Goal: Task Accomplishment & Management: Manage account settings

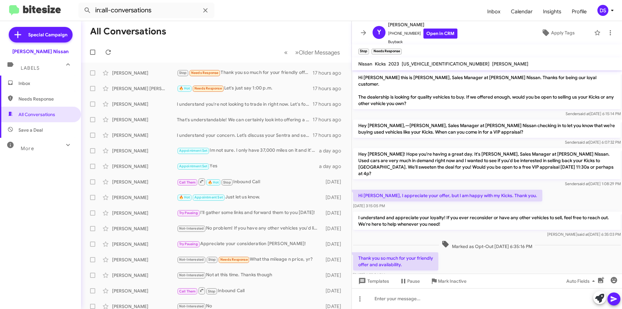
scroll to position [4, 0]
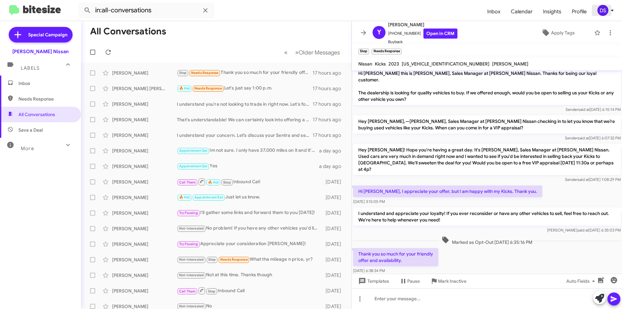
click at [604, 13] on div "DS" at bounding box center [602, 10] width 11 height 11
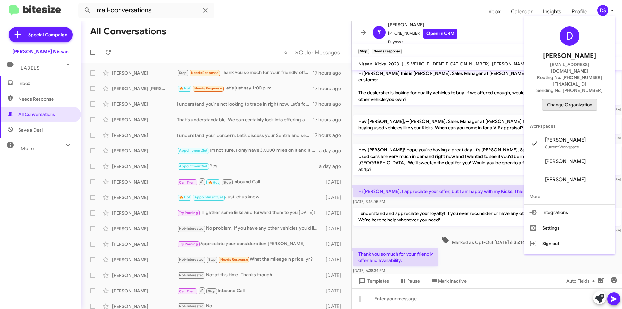
click at [577, 99] on button "Change Organization" at bounding box center [569, 105] width 55 height 12
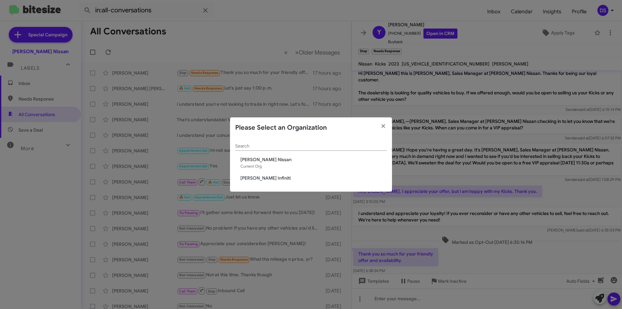
click at [266, 176] on span "[PERSON_NAME] Infiniti" at bounding box center [313, 178] width 146 height 6
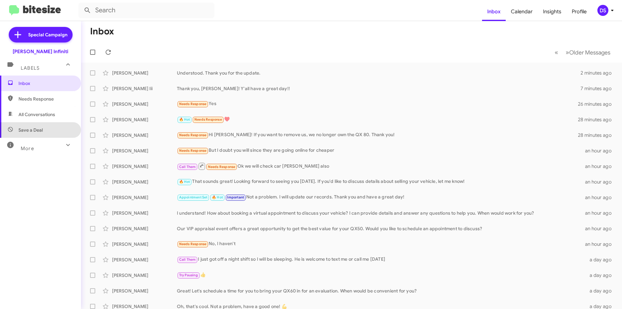
click at [47, 127] on span "Save a Deal" at bounding box center [40, 130] width 81 height 16
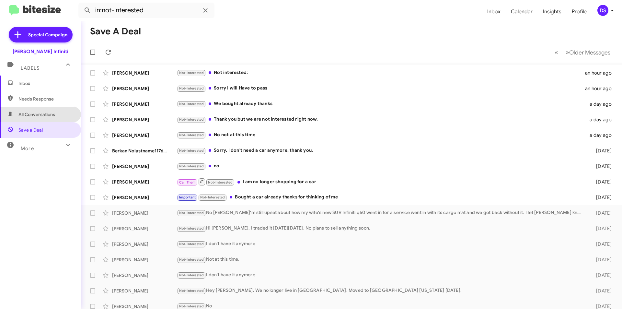
click at [46, 113] on span "All Conversations" at bounding box center [36, 114] width 37 height 6
type input "in:all-conversations"
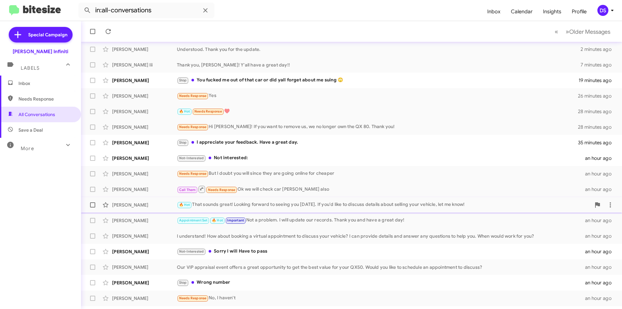
scroll to position [67, 0]
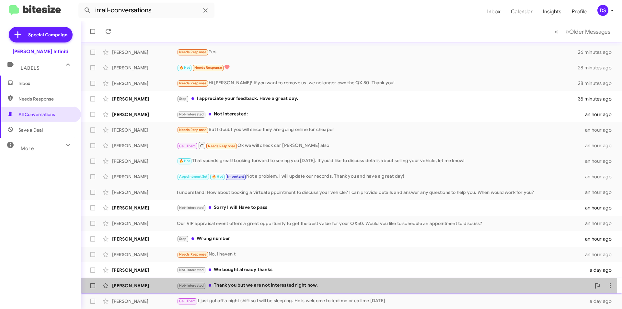
click at [223, 282] on div "Not-Interested Thank you but we are not interested right now." at bounding box center [384, 284] width 414 height 7
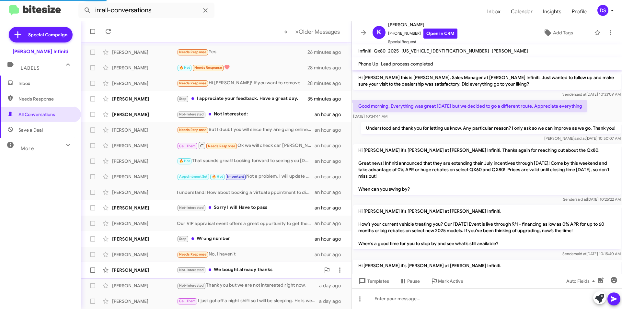
scroll to position [86, 0]
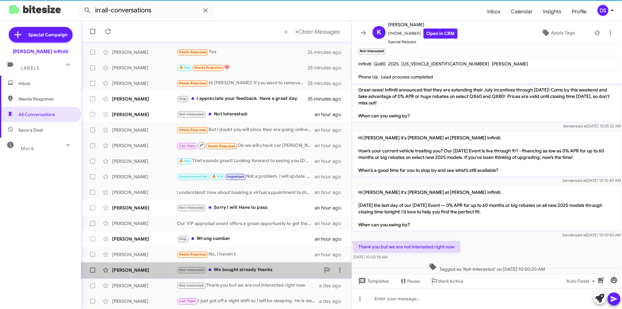
click at [231, 268] on div "Not-Interested We bought already thanks" at bounding box center [248, 269] width 143 height 7
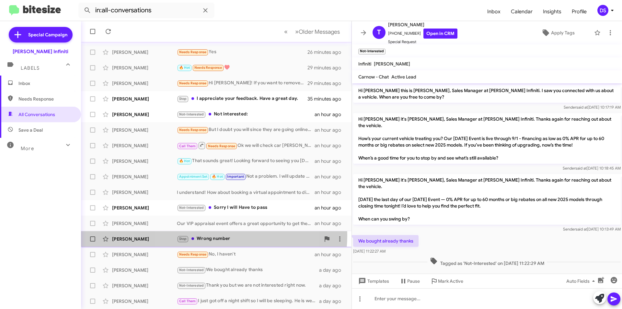
click at [209, 235] on div "Stop Wrong number" at bounding box center [248, 238] width 143 height 7
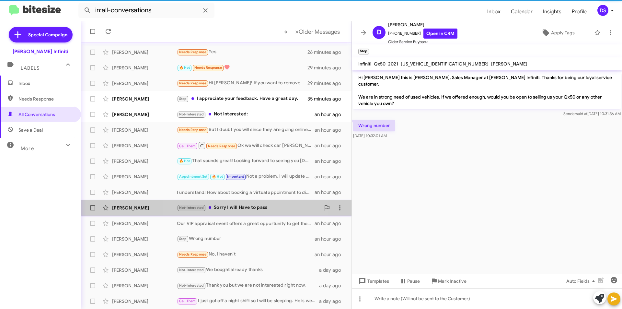
click at [228, 205] on div "Not-Interested Sorry I will Have to pass" at bounding box center [248, 207] width 143 height 7
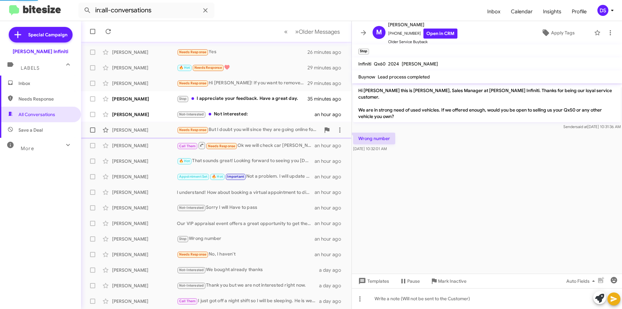
scroll to position [310, 0]
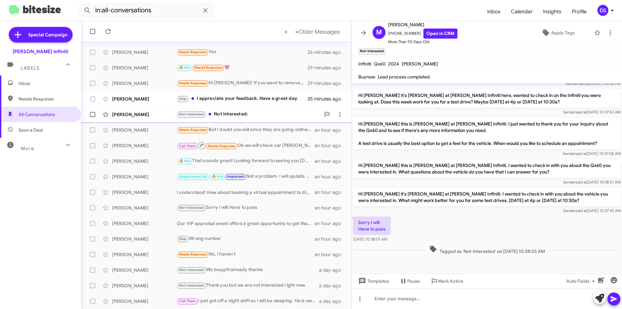
click at [227, 116] on div "Not-Interested Not interested:" at bounding box center [248, 113] width 143 height 7
